Goal: Entertainment & Leisure: Consume media (video, audio)

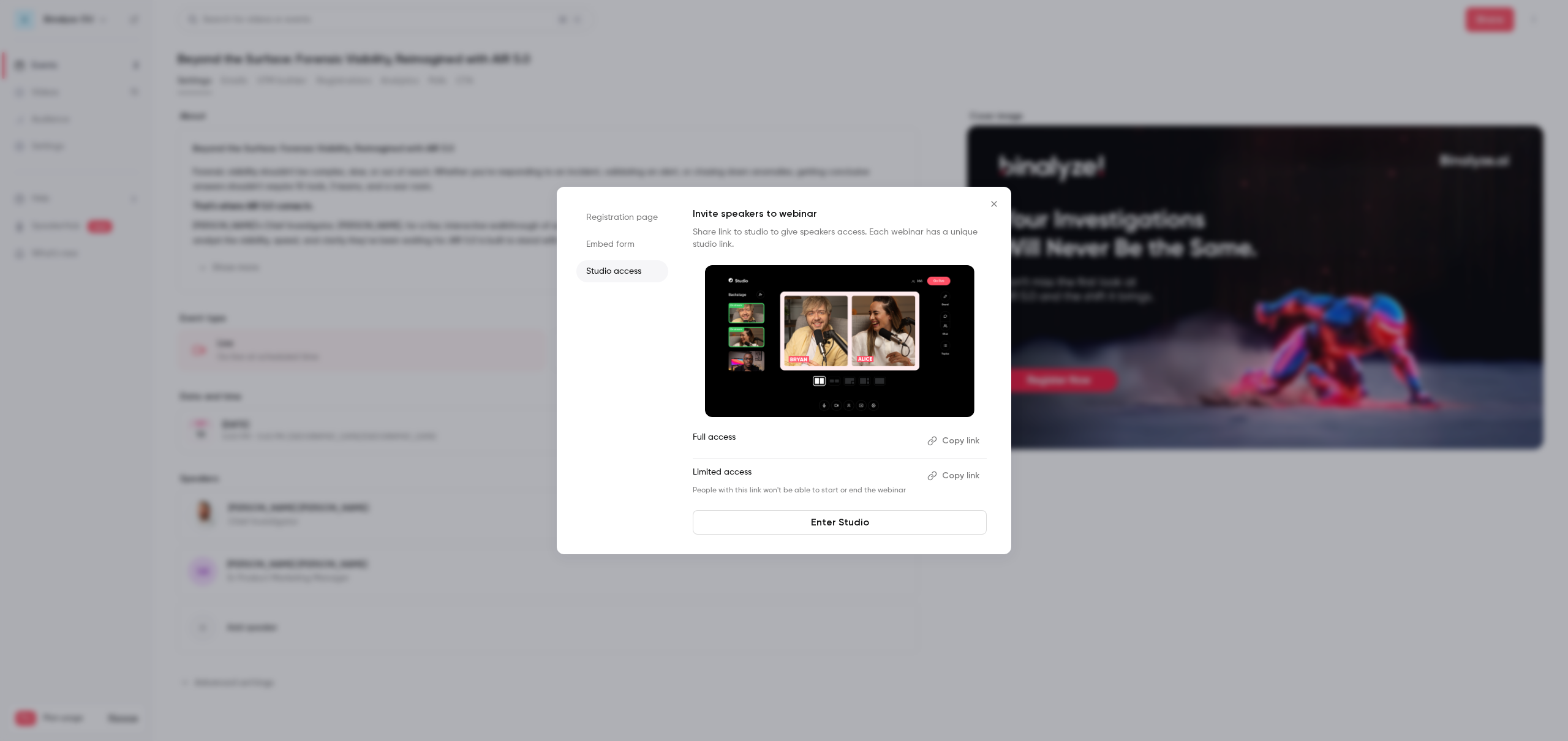
drag, startPoint x: 998, startPoint y: 202, endPoint x: 938, endPoint y: 195, distance: 60.4
click at [998, 202] on icon "Close" at bounding box center [994, 204] width 15 height 10
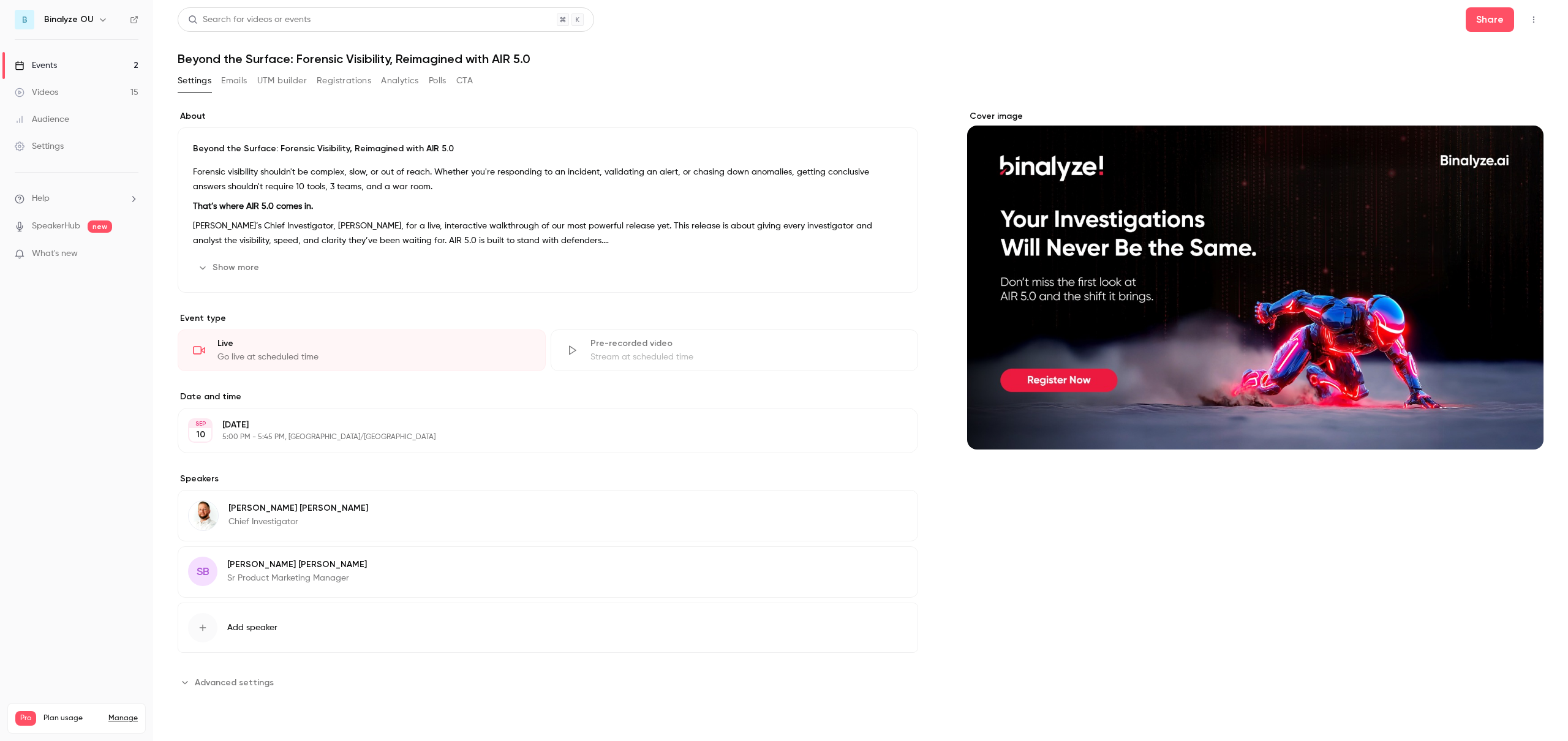
click at [589, 106] on div "About Beyond the Surface: Forensic Visibility, Reimagined with AIR 5.0 Forensic…" at bounding box center [861, 408] width 1366 height 626
click at [1534, 13] on button "button" at bounding box center [1533, 19] width 20 height 20
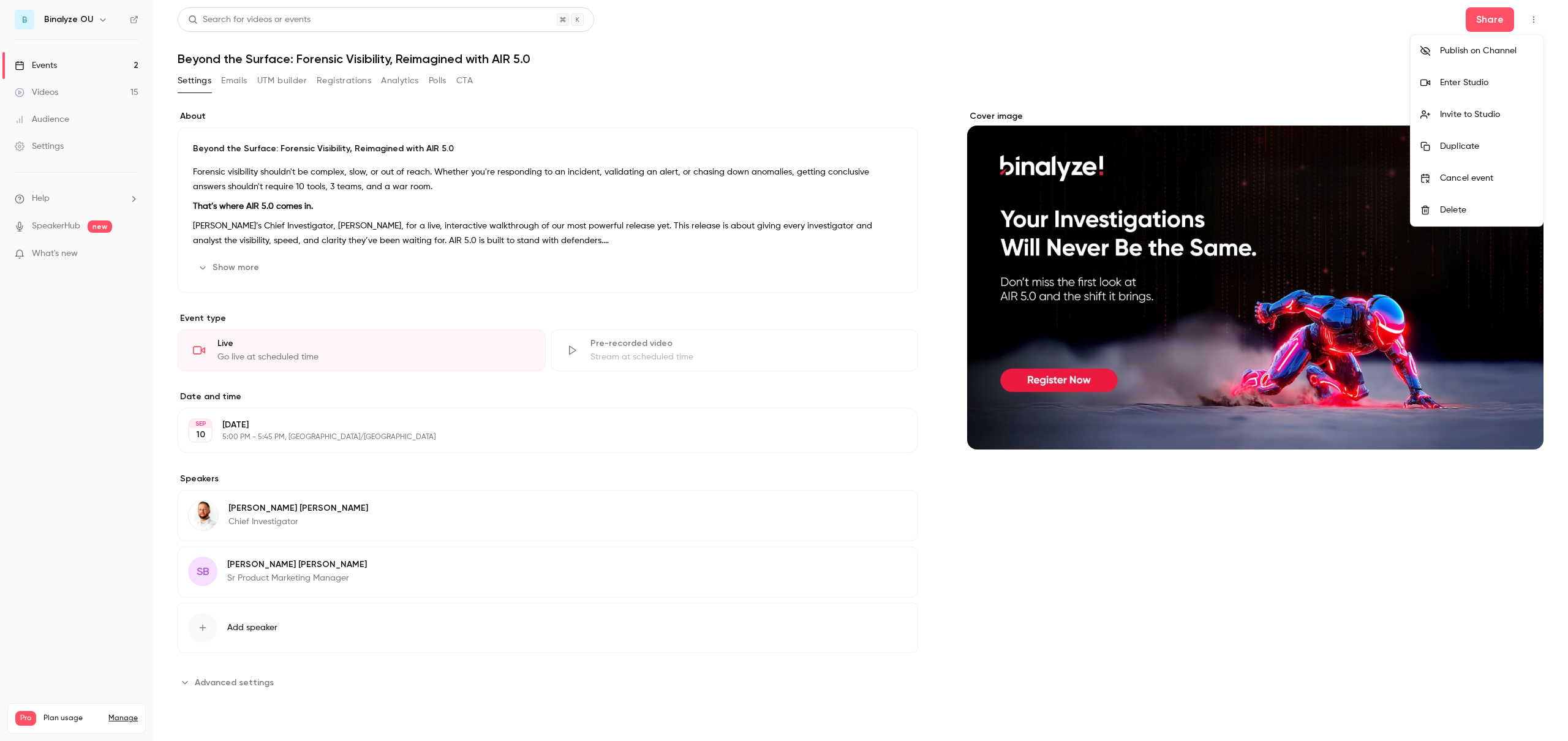
click at [1167, 59] on div at bounding box center [784, 370] width 1568 height 741
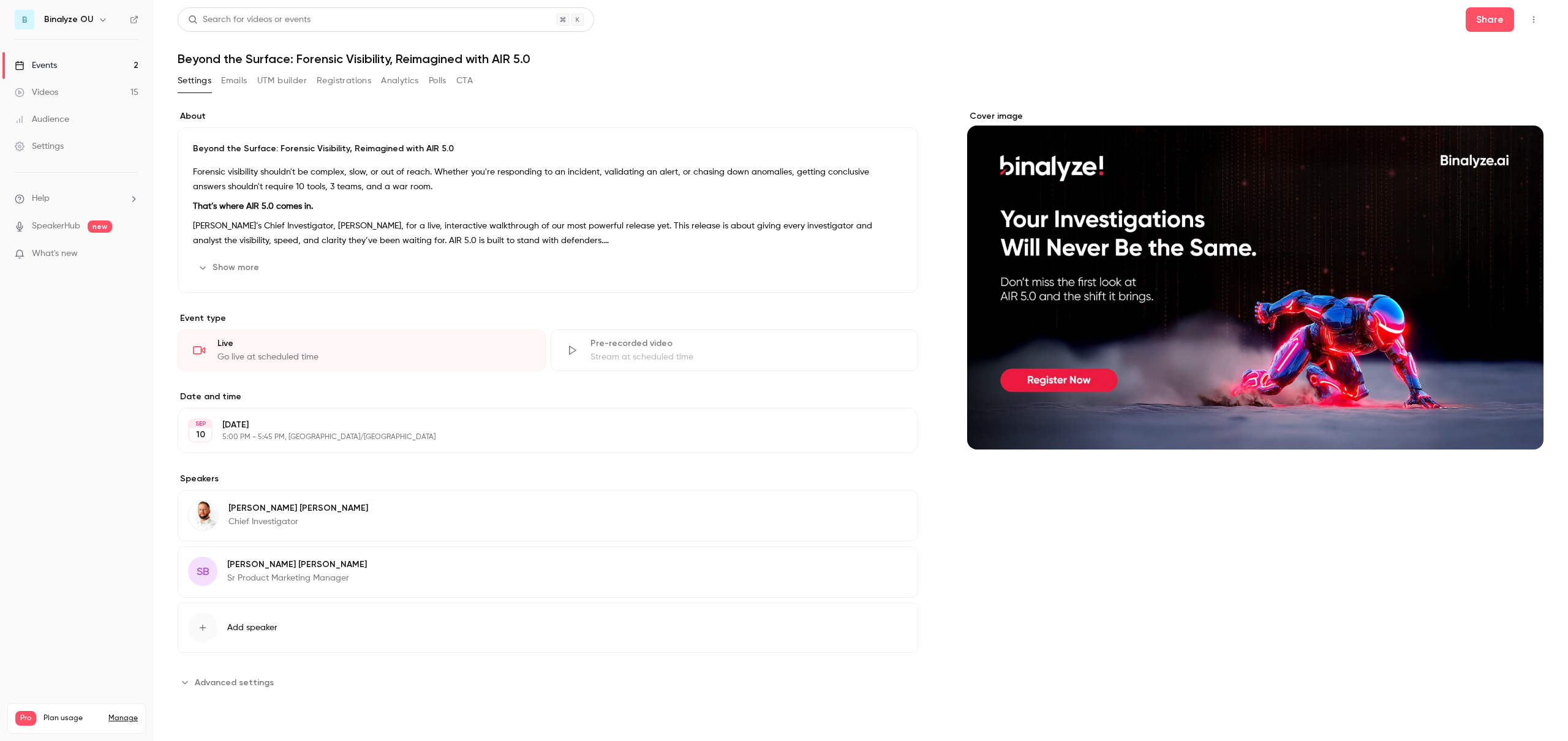
click at [61, 61] on link "Events 2" at bounding box center [76, 65] width 153 height 27
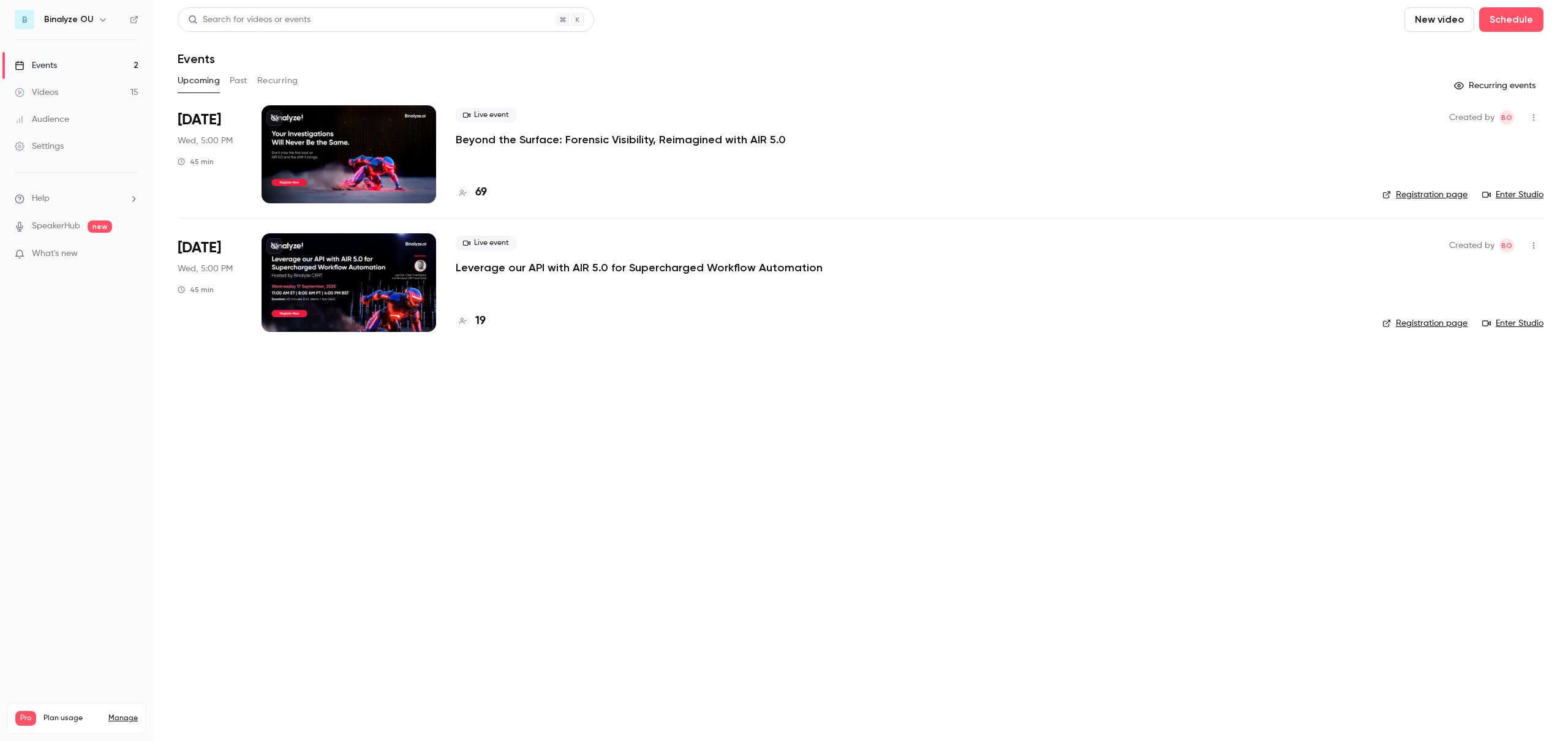
click at [245, 78] on button "Past" at bounding box center [239, 80] width 18 height 20
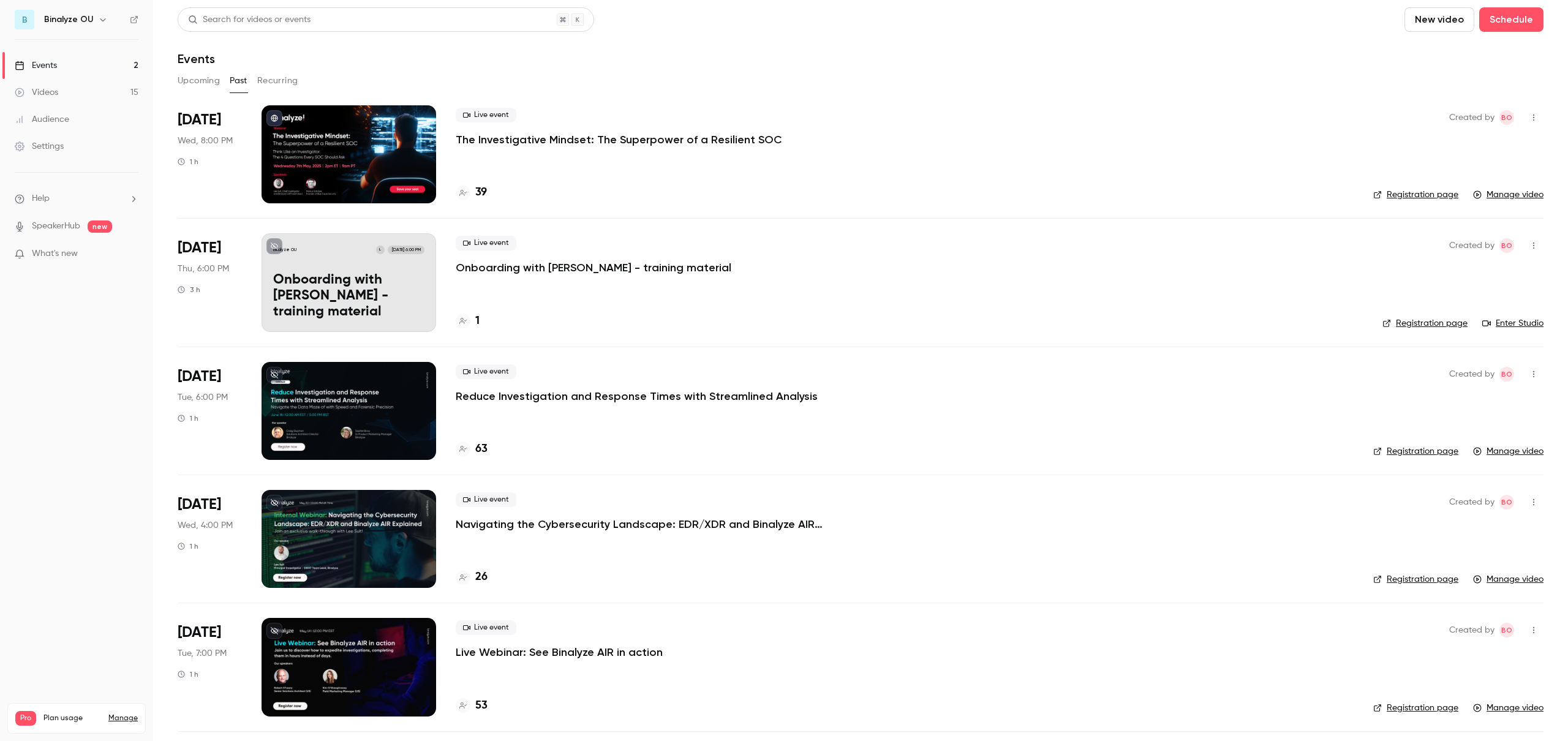
click at [373, 134] on div at bounding box center [349, 155] width 174 height 98
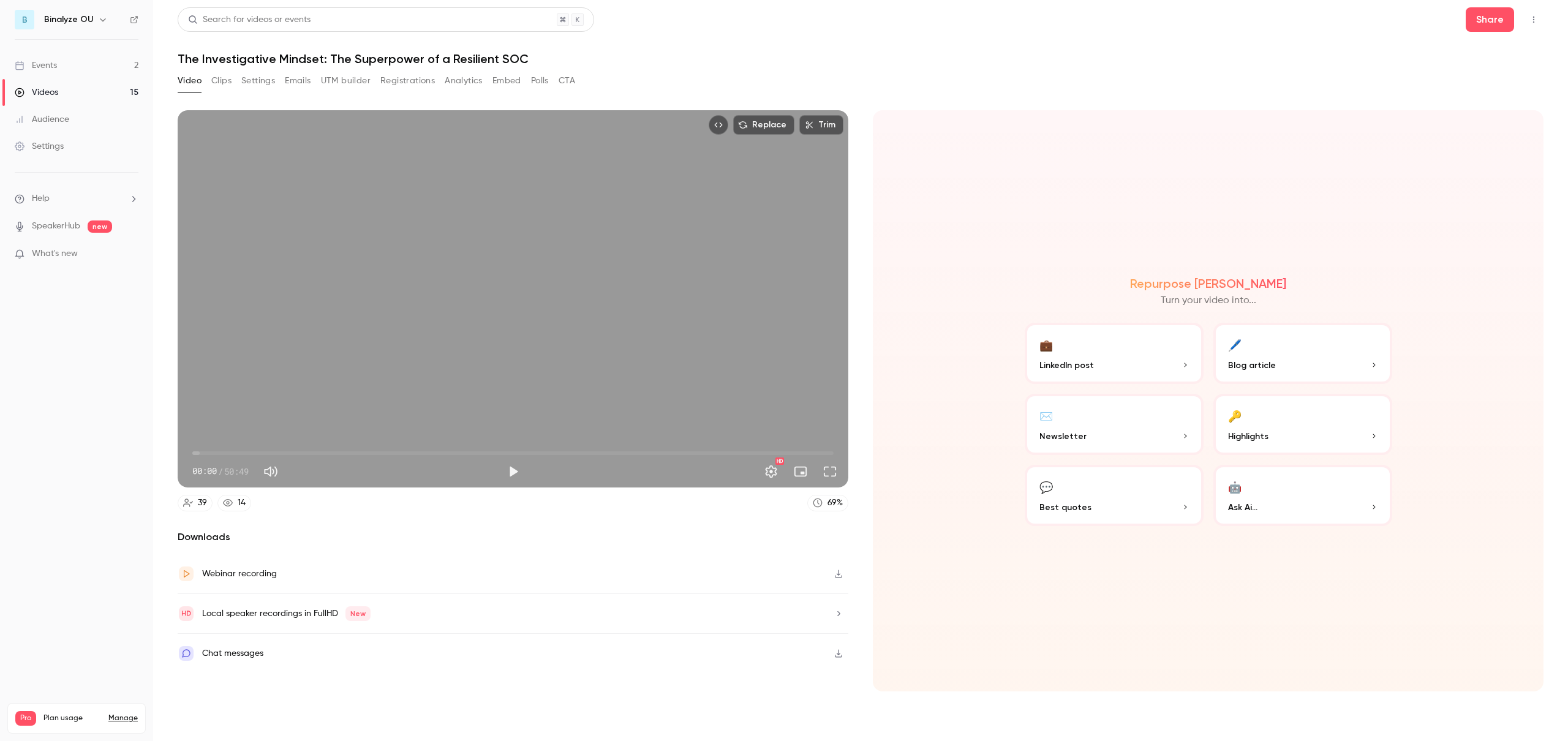
click at [228, 86] on button "Clips" at bounding box center [221, 80] width 20 height 20
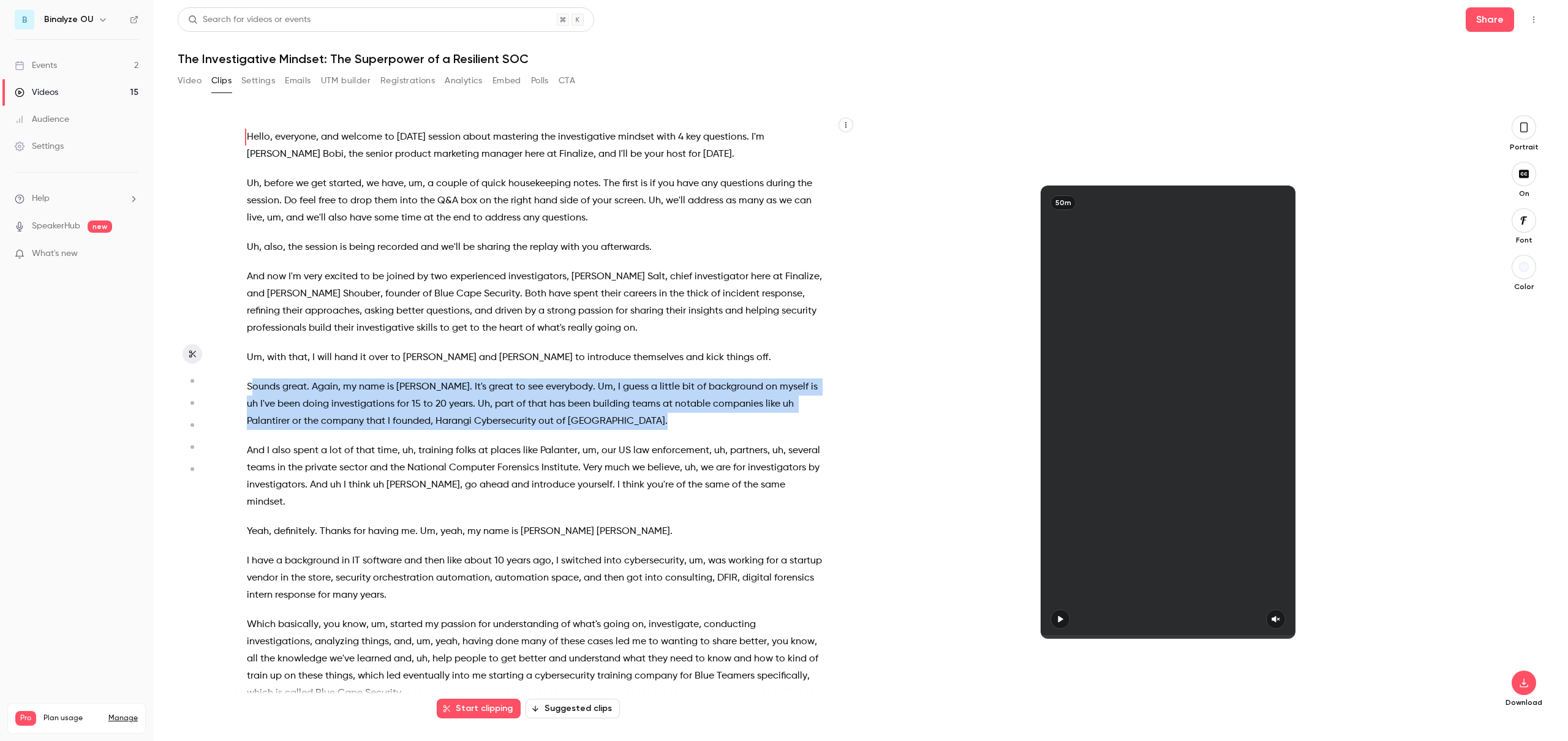
drag, startPoint x: 336, startPoint y: 412, endPoint x: 255, endPoint y: 387, distance: 84.8
click at [255, 387] on p "Sounds great . Again , my name is [PERSON_NAME] . It's great to see everybody .…" at bounding box center [534, 403] width 575 height 51
click at [585, 449] on button "Clip 17 s" at bounding box center [589, 449] width 59 height 20
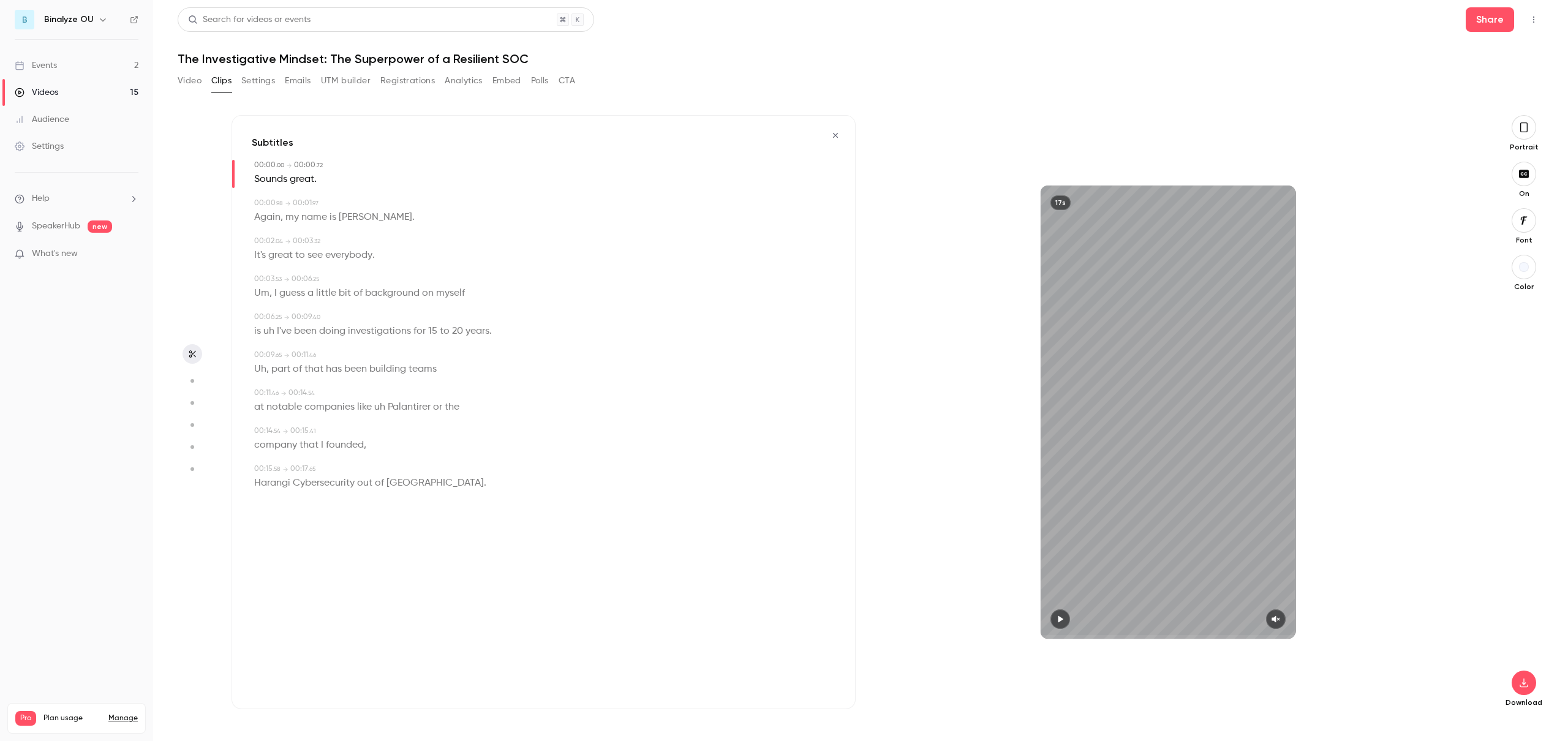
click at [1061, 620] on icon "button" at bounding box center [1060, 619] width 5 height 7
type input "****"
